Goal: Task Accomplishment & Management: Manage account settings

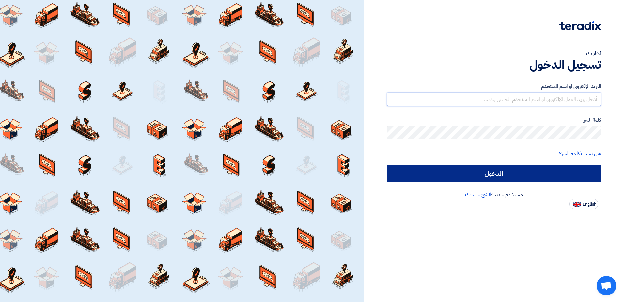
type input "[EMAIL_ADDRESS][PERSON_NAME][DOMAIN_NAME]"
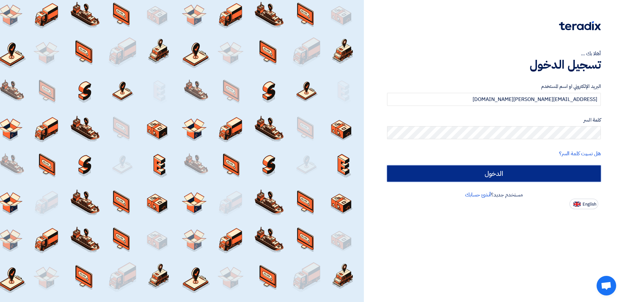
click at [493, 177] on input "الدخول" at bounding box center [494, 173] width 214 height 16
type input "Sign in"
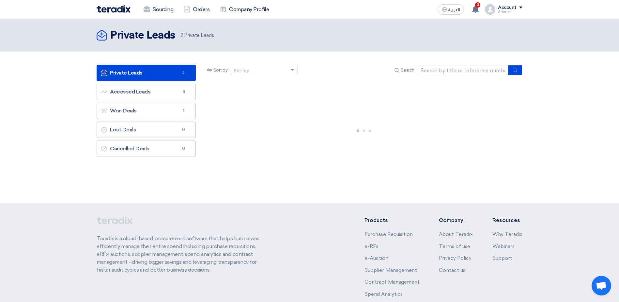
click at [166, 73] on link "Private Leads Private Leads 2" at bounding box center [146, 73] width 99 height 16
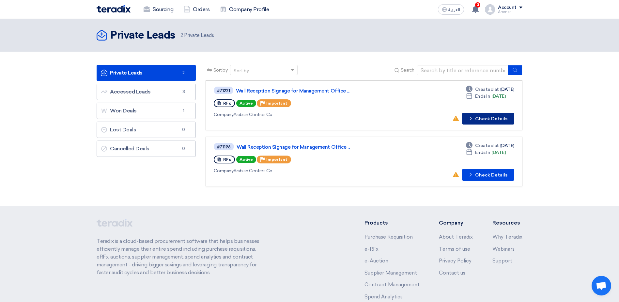
click at [493, 121] on button "Check details Check Details" at bounding box center [488, 119] width 52 height 12
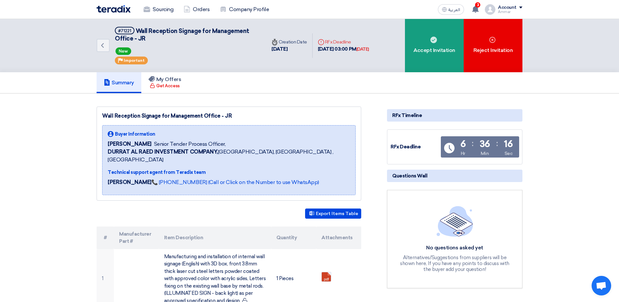
drag, startPoint x: 102, startPoint y: 116, endPoint x: 229, endPoint y: 118, distance: 127.6
click at [229, 118] on div "Wall Reception Signage for Management Office - JR Buyer Information [PERSON_NAM…" at bounding box center [229, 153] width 265 height 94
copy div "Wall Reception Signage for Management Office - JR"
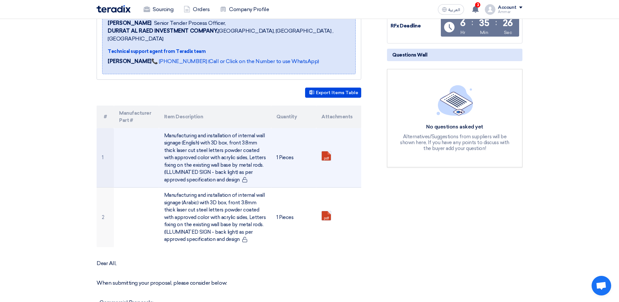
scroll to position [131, 0]
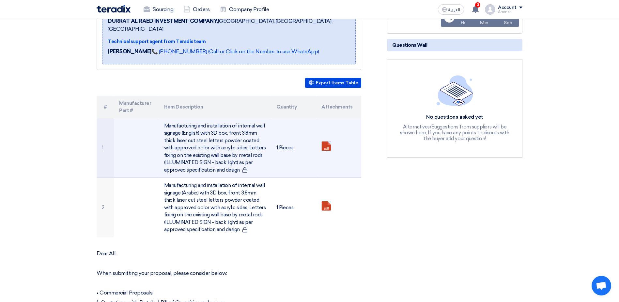
click at [327, 141] on link at bounding box center [348, 160] width 52 height 39
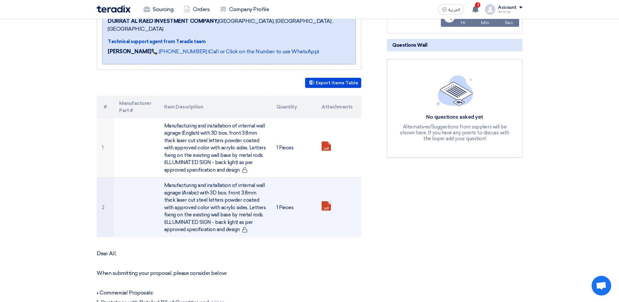
click at [324, 201] on link at bounding box center [348, 220] width 52 height 39
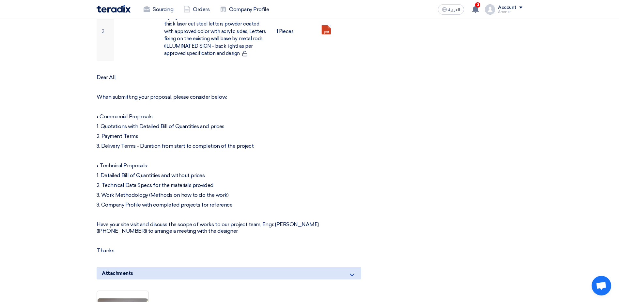
scroll to position [326, 0]
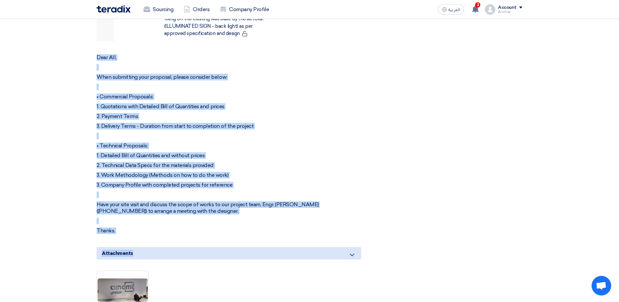
drag, startPoint x: 98, startPoint y: 50, endPoint x: 210, endPoint y: 228, distance: 209.8
click at [210, 228] on div "Wall Reception Signage for Management Office - JR Buyer Information [PERSON_NAM…" at bounding box center [237, 104] width 291 height 649
drag, startPoint x: 210, startPoint y: 228, endPoint x: 181, endPoint y: 200, distance: 39.3
click at [184, 227] on p "Thanks." at bounding box center [229, 230] width 265 height 7
drag, startPoint x: 97, startPoint y: 48, endPoint x: 130, endPoint y: 219, distance: 173.6
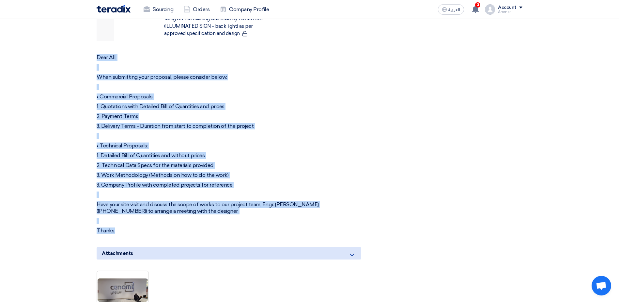
click at [130, 219] on div "Dear All, When submitting your proposal, please consider below: • Commercial Pr…" at bounding box center [229, 144] width 265 height 180
copy div "Dear All, When submitting your proposal, please consider below: • Commercial Pr…"
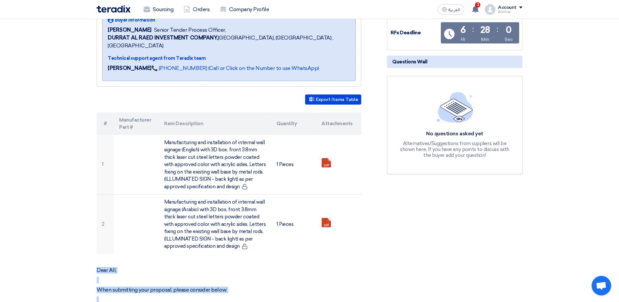
scroll to position [65, 0]
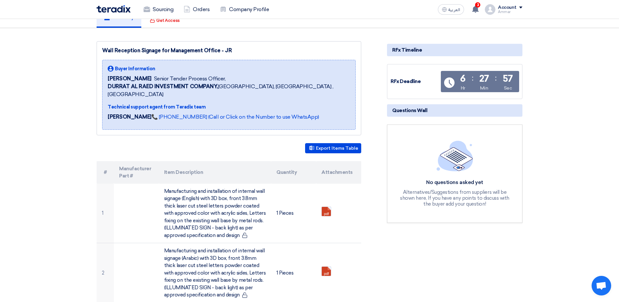
drag, startPoint x: 223, startPoint y: 50, endPoint x: 231, endPoint y: 49, distance: 7.9
click at [231, 49] on div "Wall Reception Signage for Management Office - JR" at bounding box center [229, 51] width 254 height 8
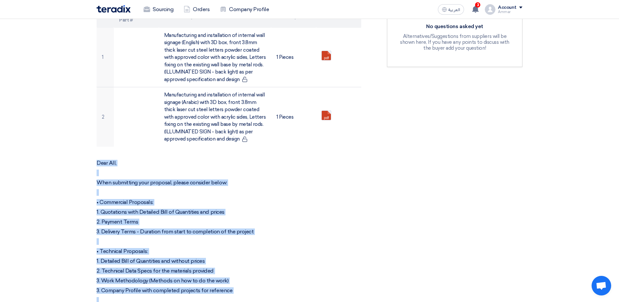
scroll to position [229, 0]
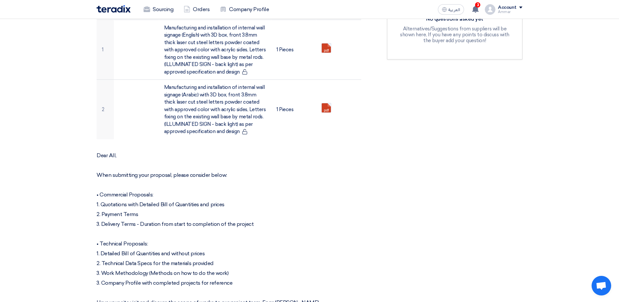
click at [28, 127] on section "Wall Reception Signage for Management Office - JR Buyer Information [PERSON_NAM…" at bounding box center [309, 212] width 619 height 694
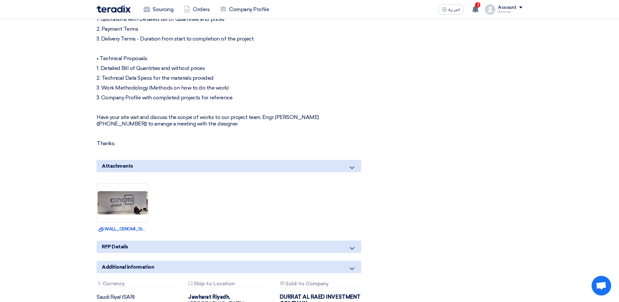
scroll to position [424, 0]
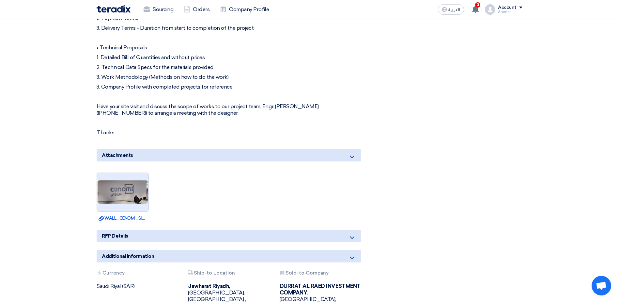
click at [112, 180] on img at bounding box center [123, 192] width 52 height 24
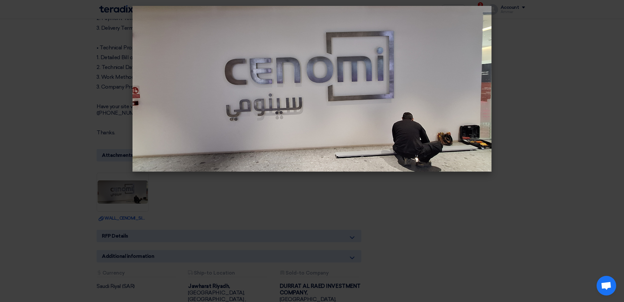
click at [385, 85] on img at bounding box center [312, 89] width 359 height 166
click at [601, 120] on modal-container at bounding box center [312, 151] width 624 height 302
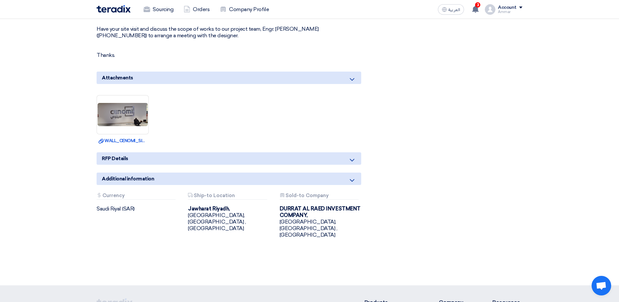
scroll to position [490, 0]
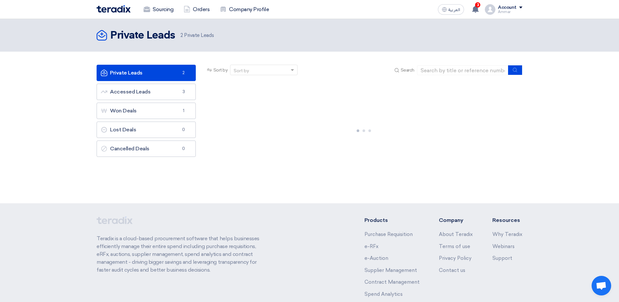
click at [177, 75] on link "Private Leads Private Leads 2" at bounding box center [146, 73] width 99 height 16
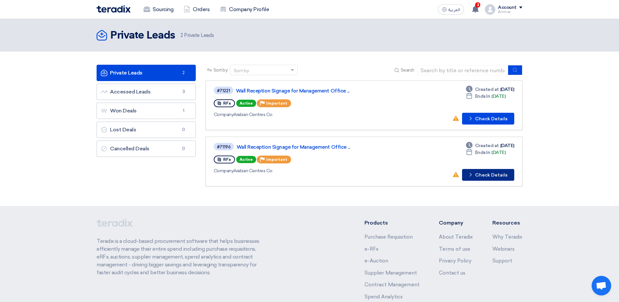
click at [491, 174] on button "Check details Check Details" at bounding box center [488, 175] width 52 height 12
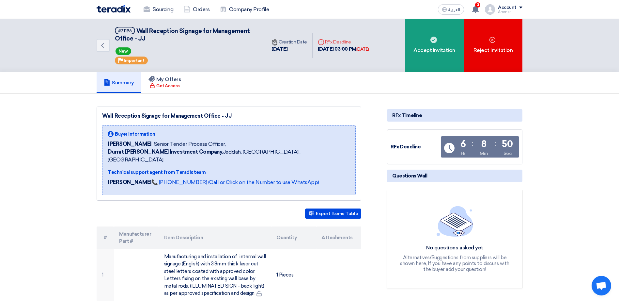
drag, startPoint x: 103, startPoint y: 117, endPoint x: 246, endPoint y: 117, distance: 143.3
click at [246, 117] on div "Wall Reception Signage for Management Office - JJ" at bounding box center [229, 116] width 254 height 8
copy div "Wall Reception Signage for Management Office - JJ"
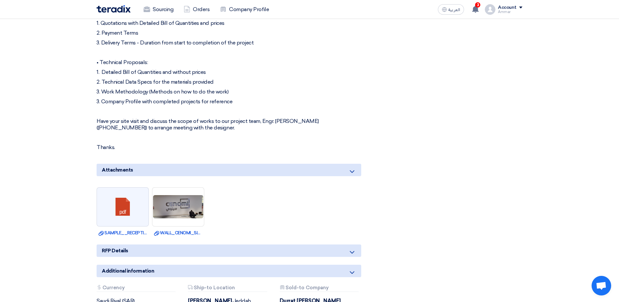
scroll to position [359, 0]
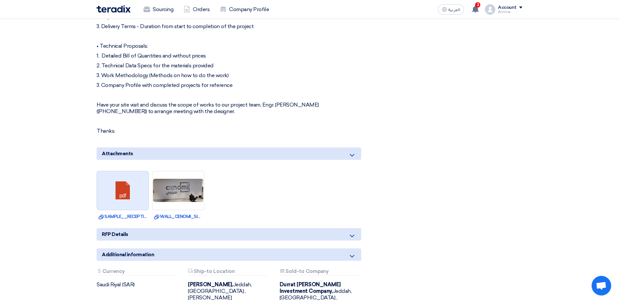
click at [122, 191] on link at bounding box center [123, 190] width 52 height 39
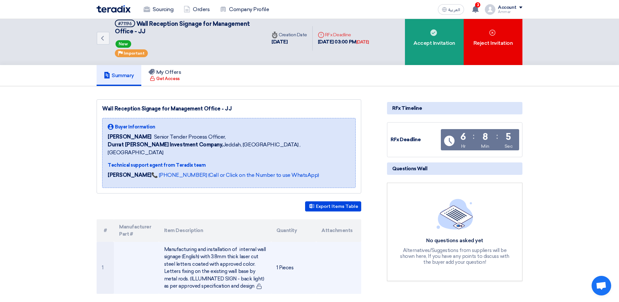
scroll to position [0, 0]
